Goal: Contribute content

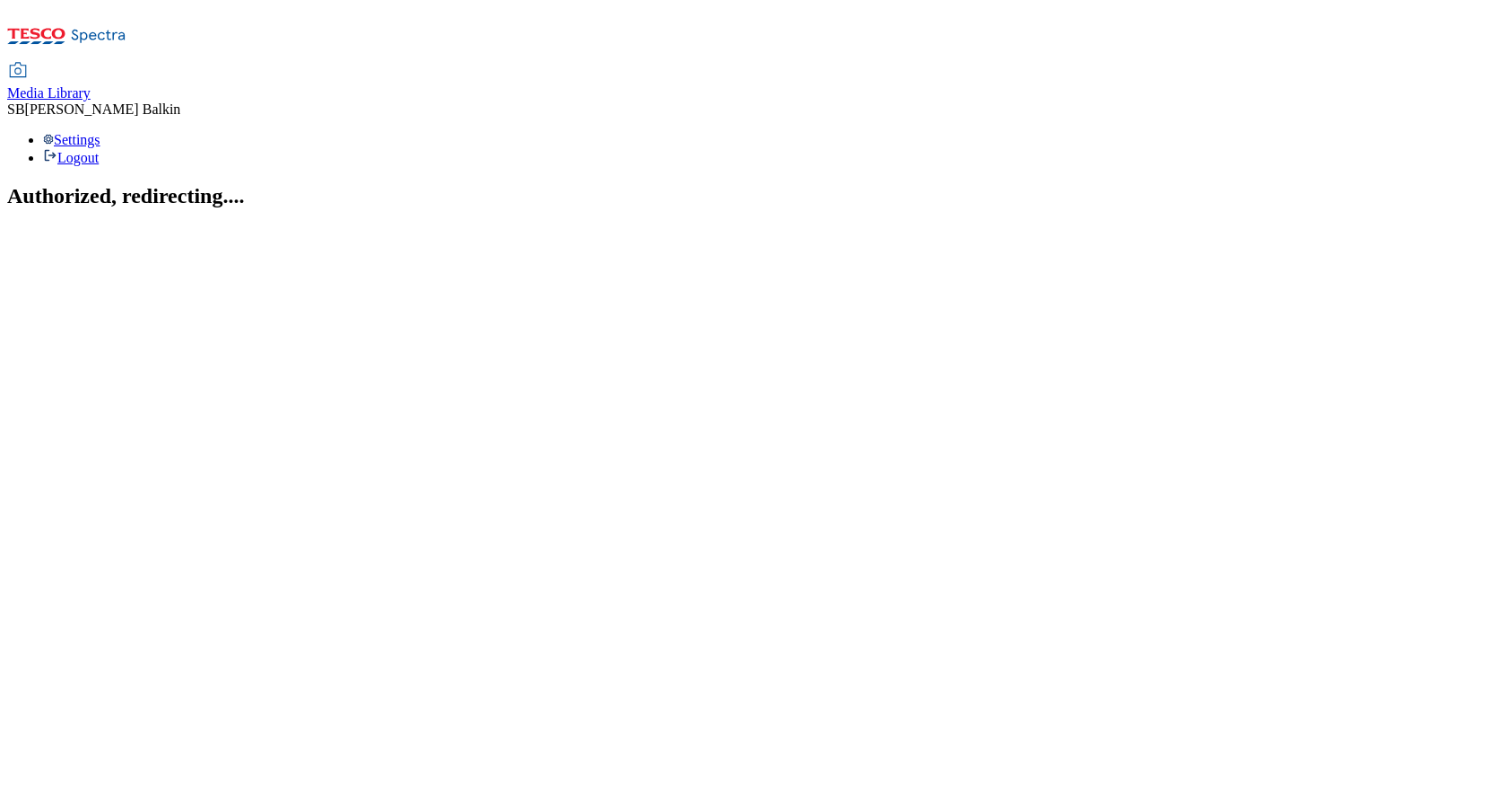
click at [91, 85] on span "Media Library" at bounding box center [48, 93] width 83 height 16
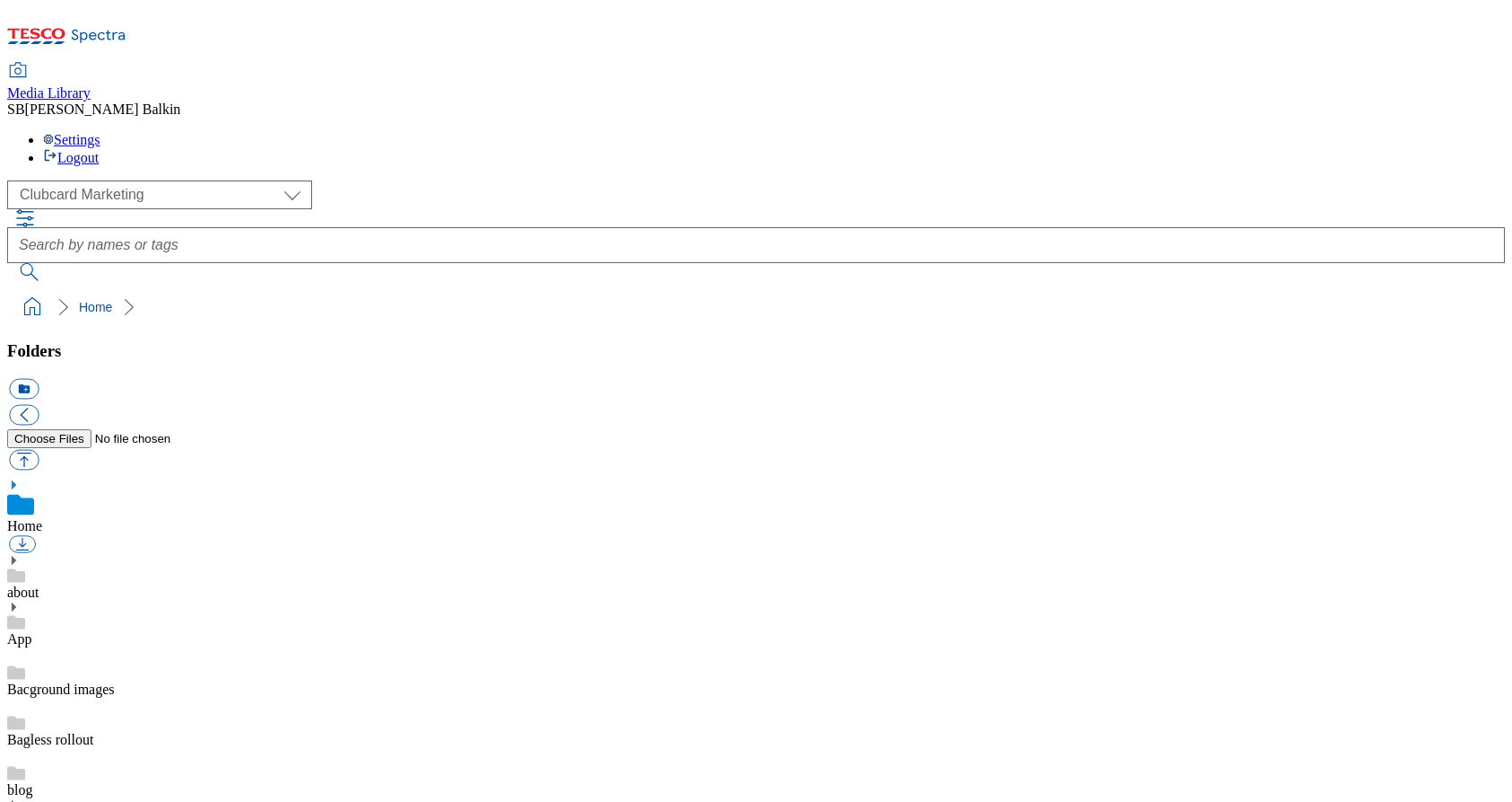
scroll to position [1, 0]
click at [166, 180] on select "Clubcard Marketing Dotcom UK FnF Stores GHS Marketing UK GHS Product UK GHS ROI…" at bounding box center [160, 194] width 305 height 28
select select "flare-ghs-mktg"
click at [13, 180] on select "Clubcard Marketing Dotcom UK FnF Stores GHS Marketing UK GHS Product UK GHS ROI…" at bounding box center [160, 194] width 305 height 28
click at [51, 791] on div "15_FF Transactional" at bounding box center [756, 815] width 1498 height 47
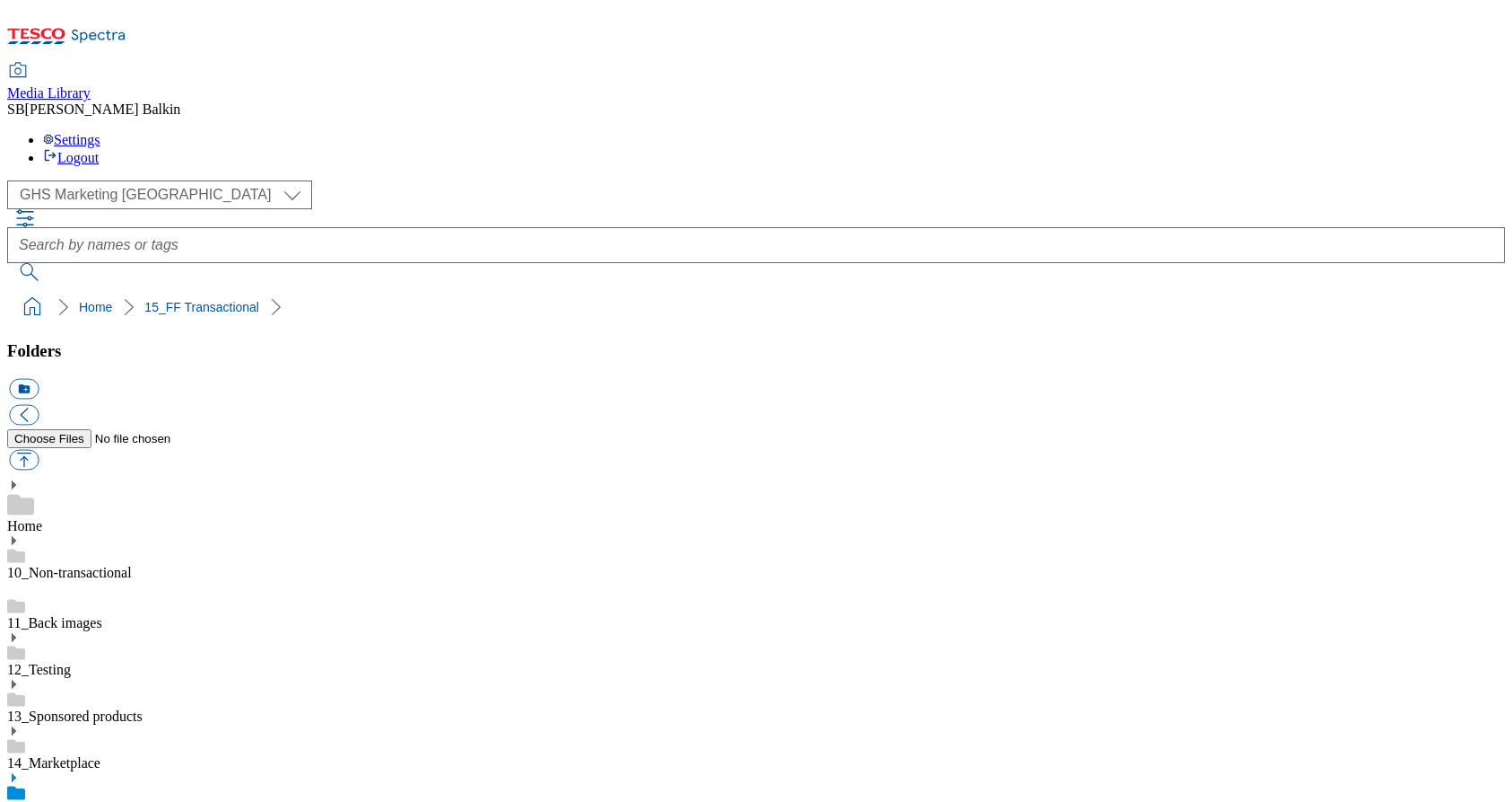
scroll to position [79, 0]
click at [20, 771] on icon at bounding box center [13, 777] width 13 height 13
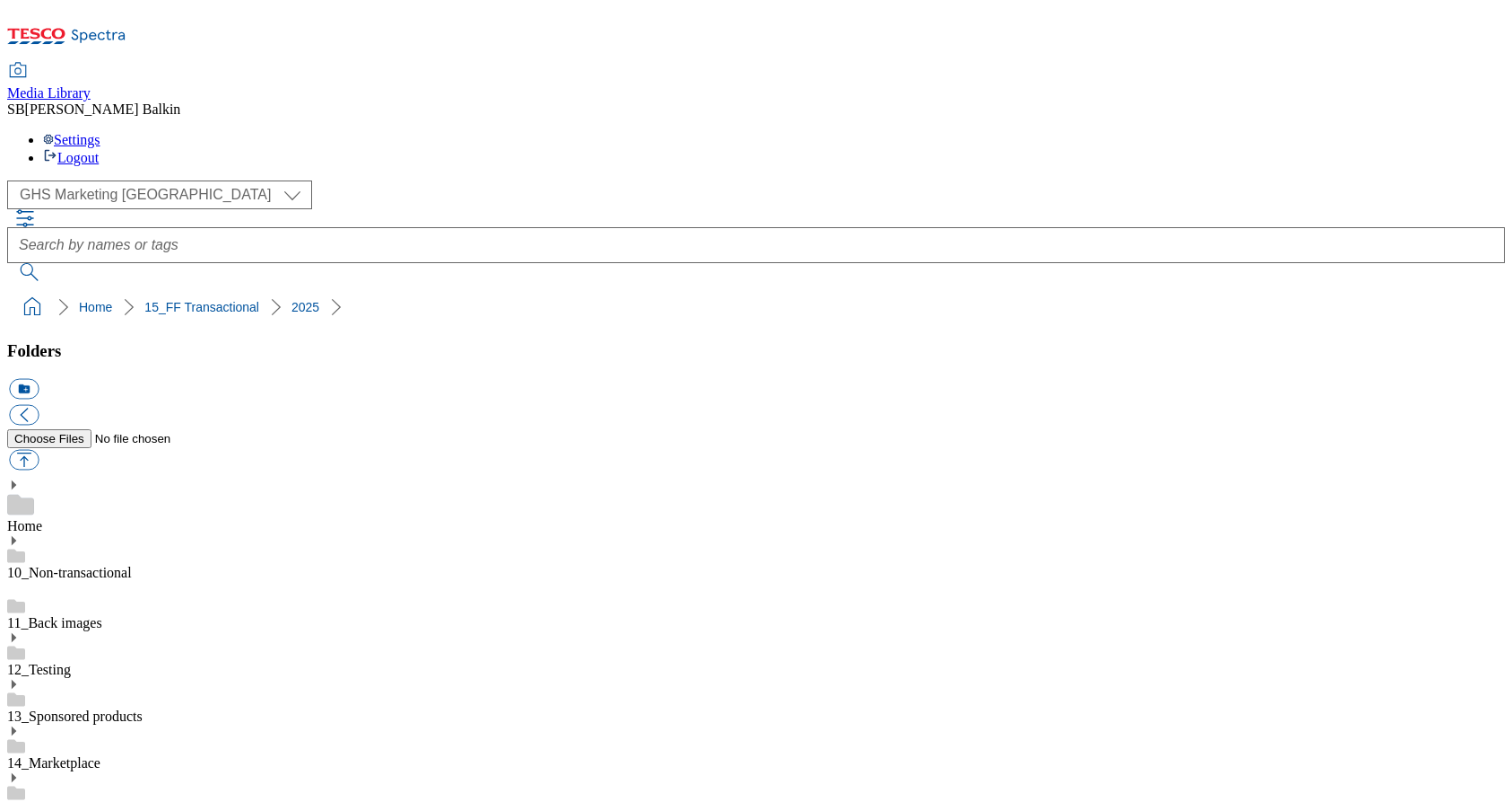
scroll to position [99, 0]
click at [38, 379] on button "icon_new_folder" at bounding box center [23, 389] width 29 height 21
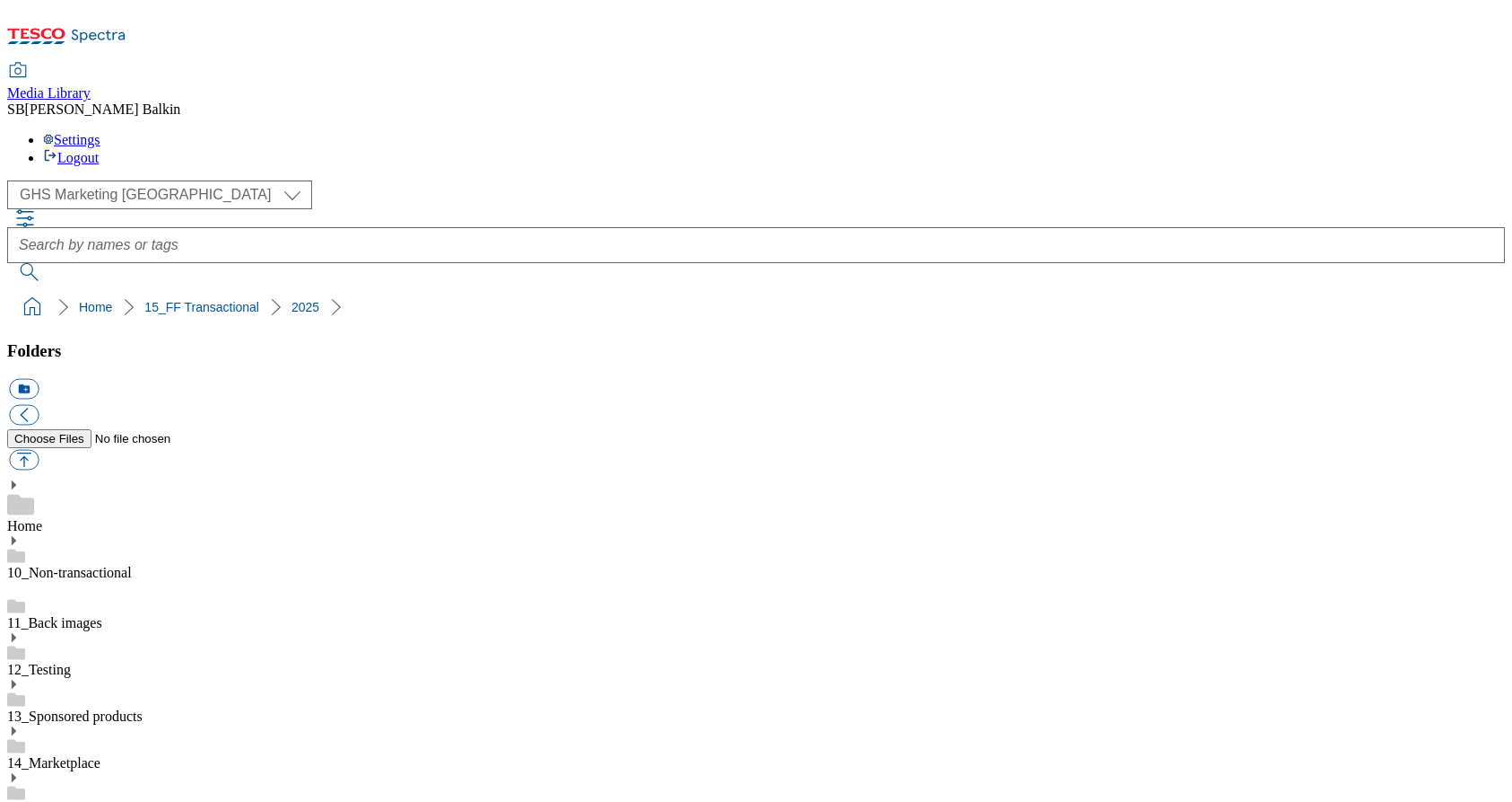
type input "2529"
click at [38, 379] on button "icon_new_folder" at bounding box center [23, 389] width 29 height 21
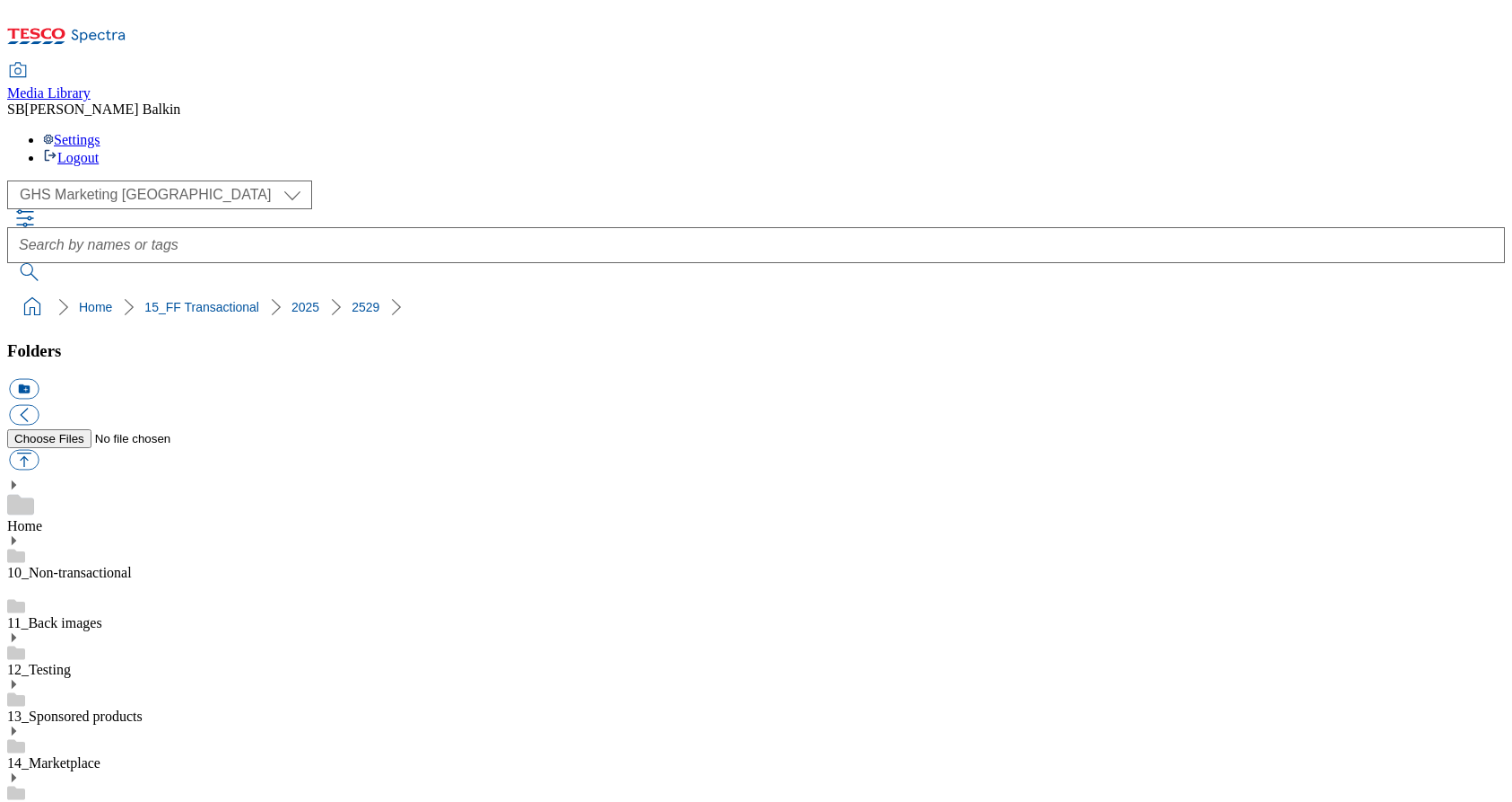
type input "25% off BL"
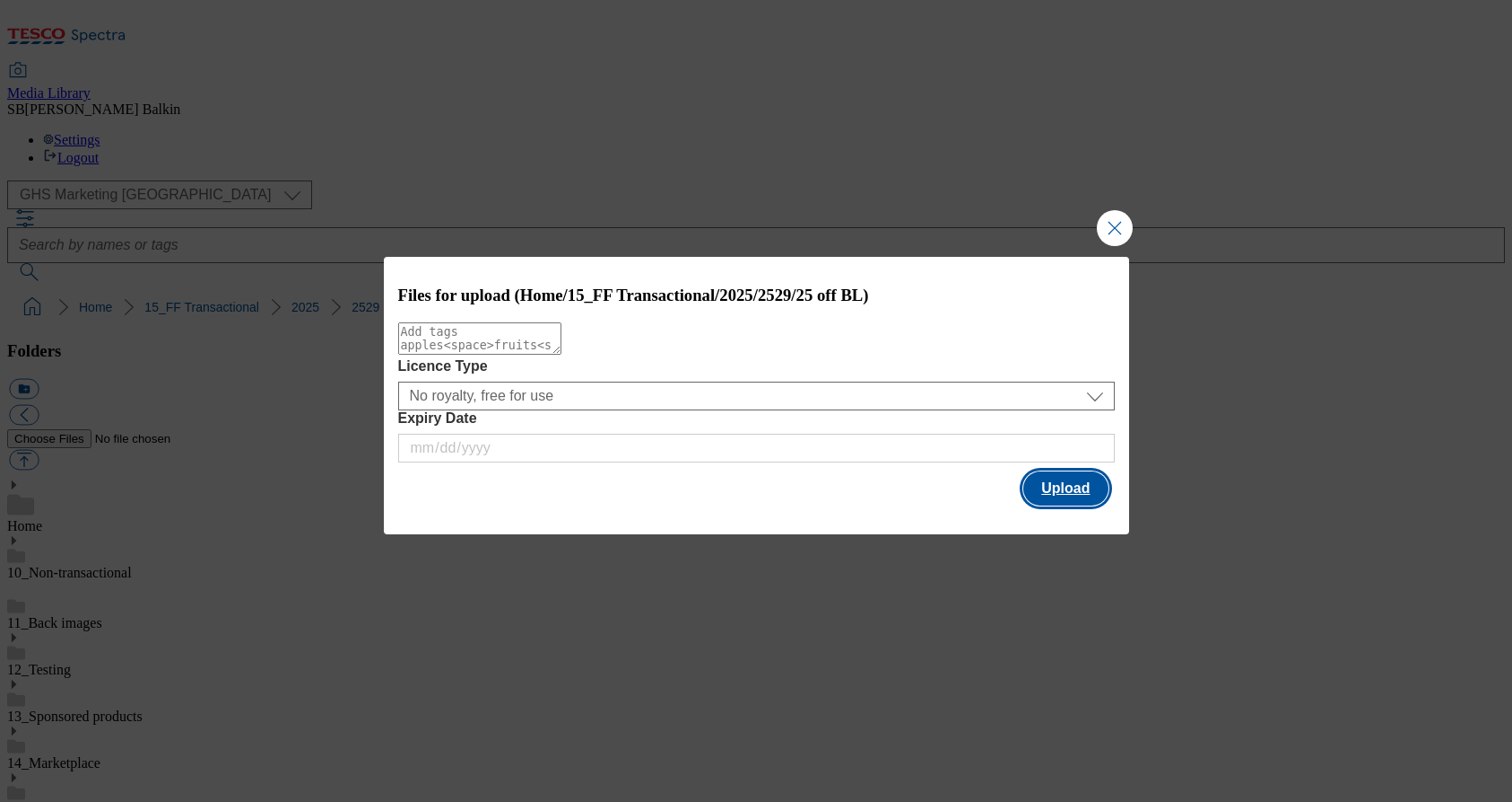
click at [1044, 486] on button "Upload" at bounding box center [1066, 488] width 84 height 34
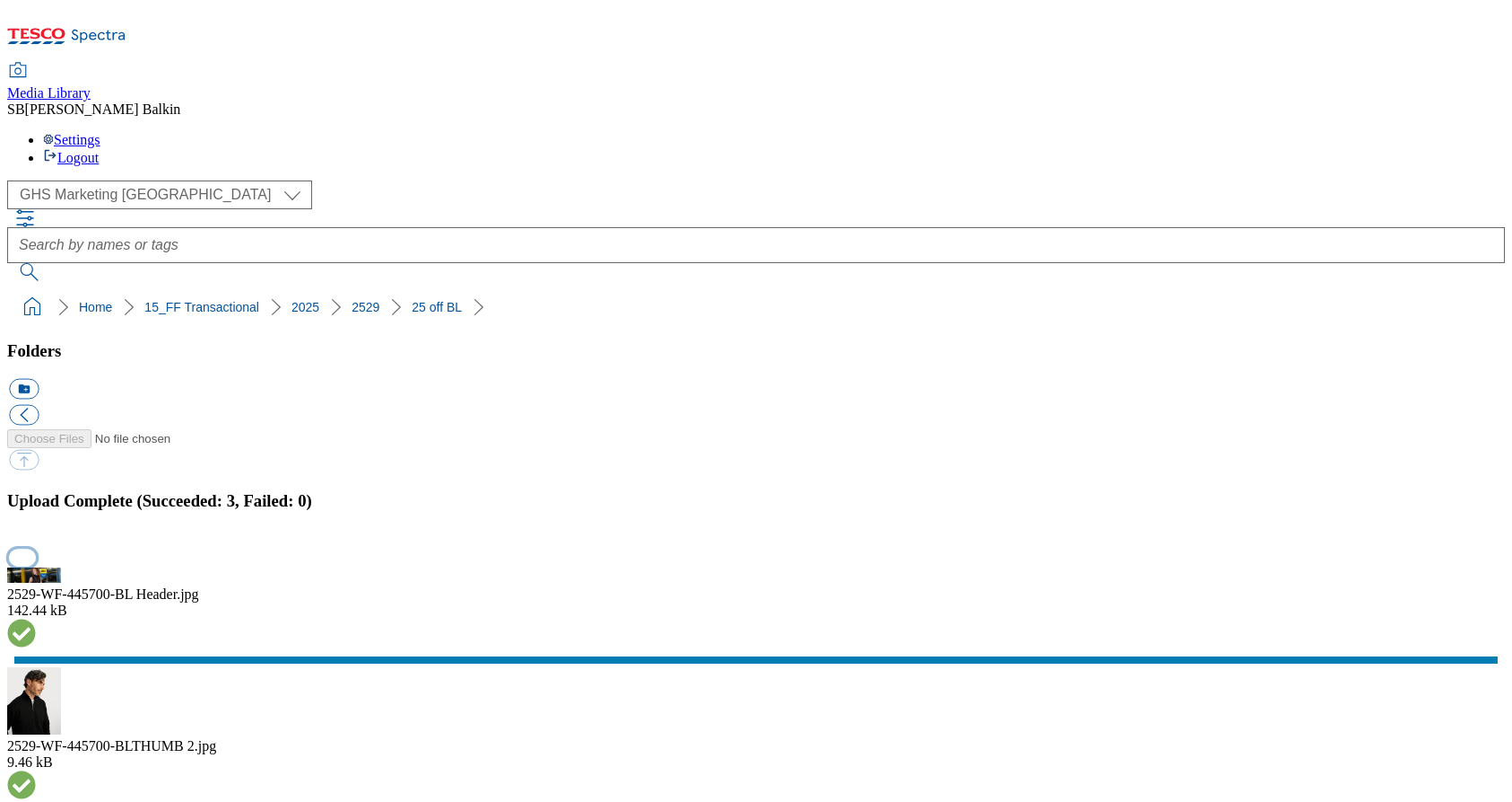
click at [36, 548] on button "button" at bounding box center [22, 556] width 26 height 17
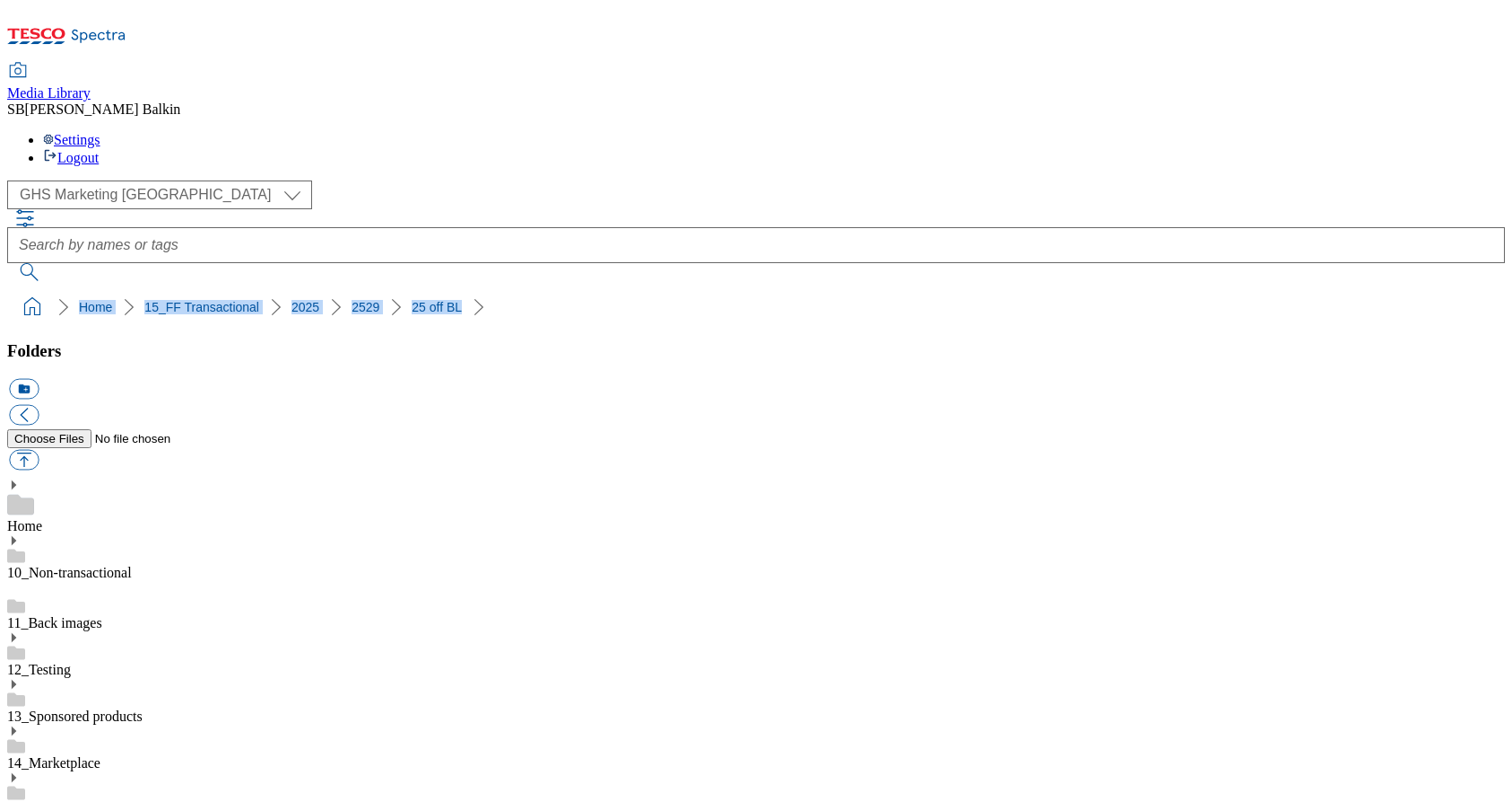
drag, startPoint x: 15, startPoint y: 175, endPoint x: 395, endPoint y: 173, distance: 380.0
click at [395, 290] on ol "Home 15_FF Transactional 2025 2529 25 off BL" at bounding box center [761, 307] width 1488 height 34
copy ol "Home 15_FF Transactional 2025 2529 25 off BL"
